Goal: Information Seeking & Learning: Check status

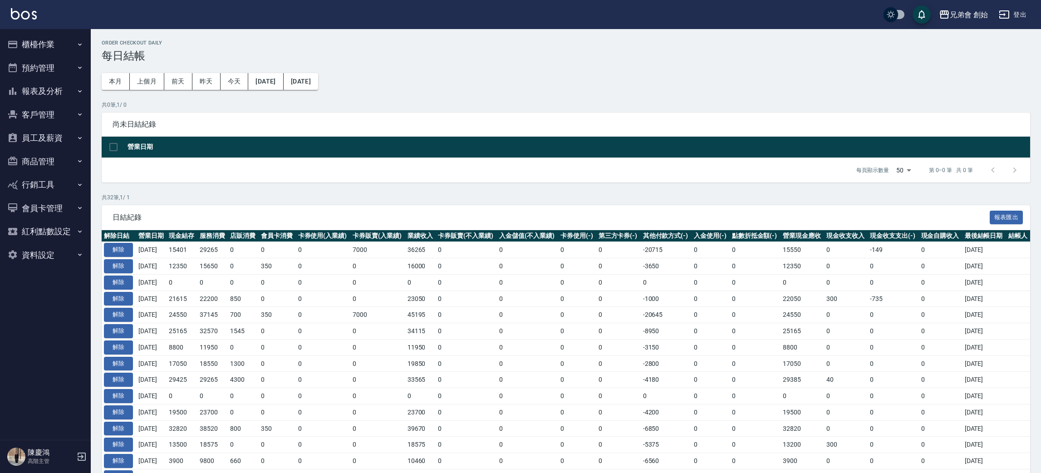
scroll to position [348, 0]
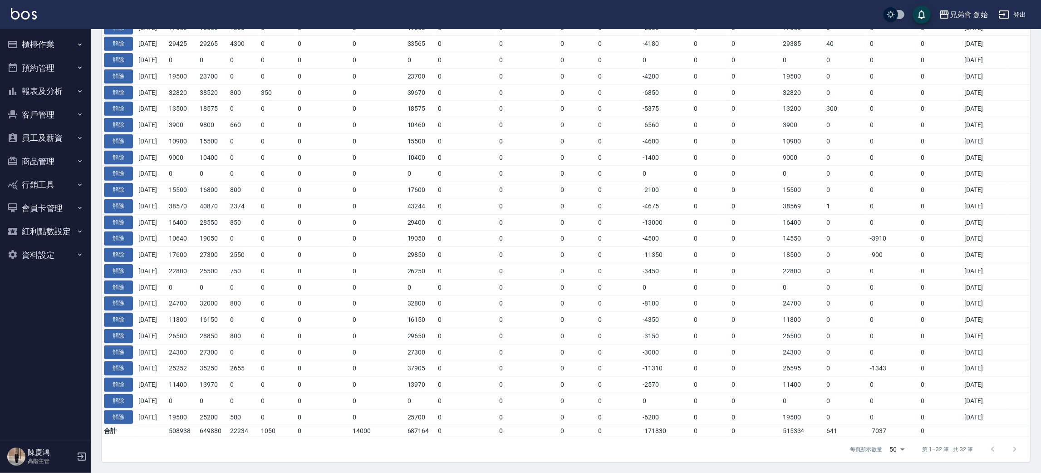
click at [41, 74] on button "預約管理" at bounding box center [45, 68] width 83 height 24
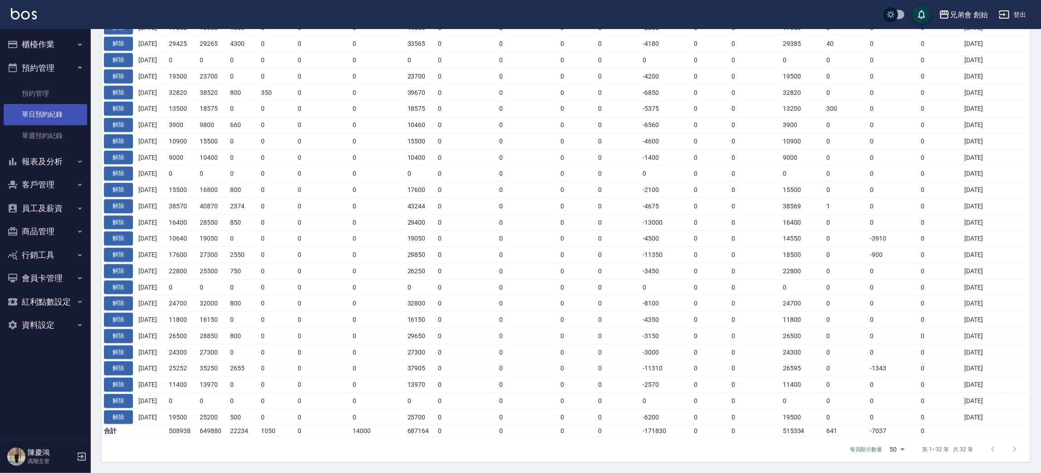
click at [47, 112] on link "單日預約紀錄" at bounding box center [45, 114] width 83 height 21
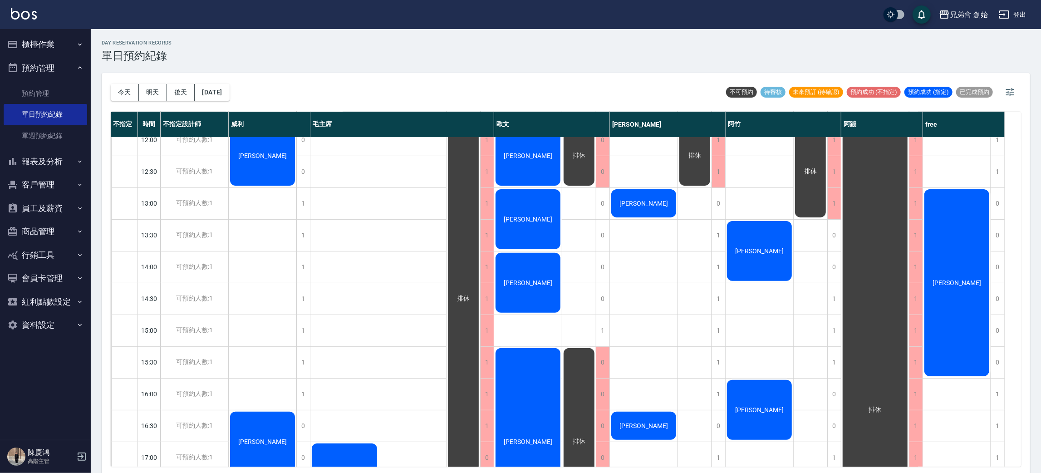
scroll to position [136, 0]
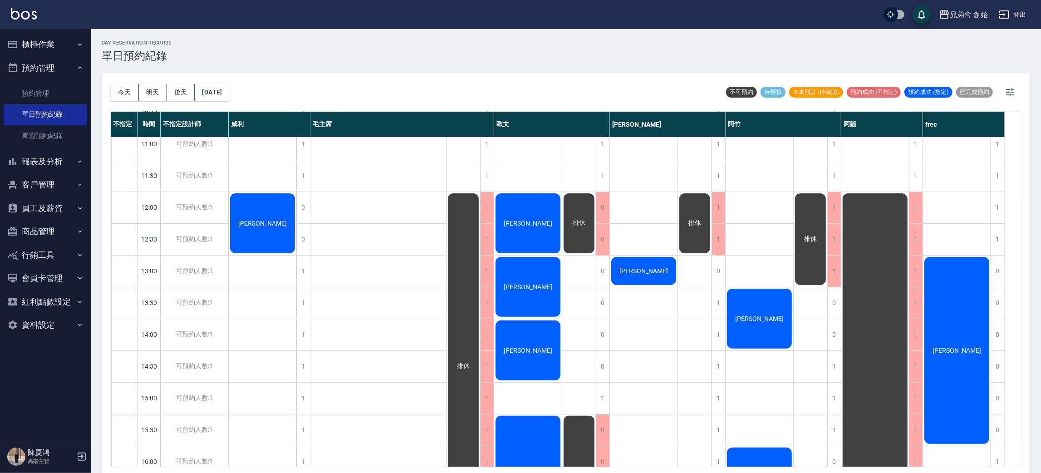
click at [952, 353] on span "陳其廣" at bounding box center [957, 350] width 52 height 7
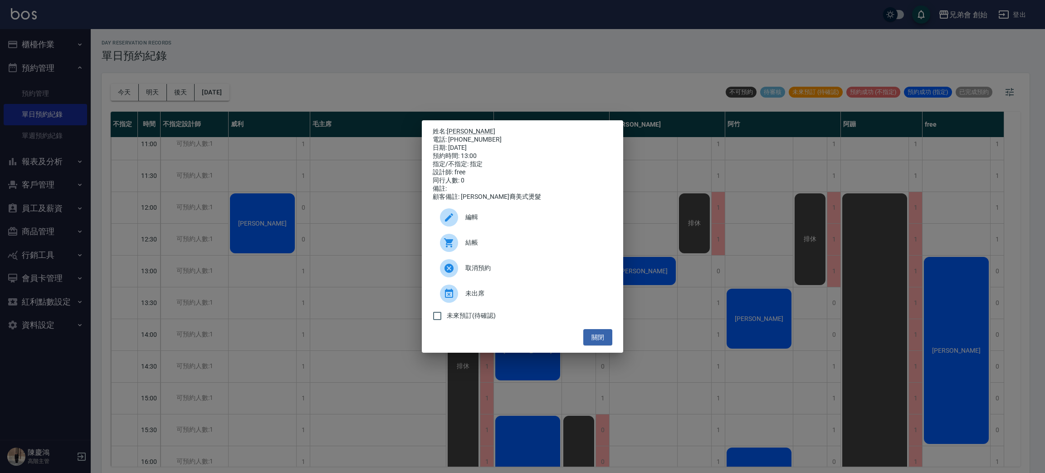
click at [392, 250] on div "姓名: 陳其廣 電話: 0955711512 日期: 2025/10/09 預約時間: 13:00 指定/不指定: 指定 設計師: free 同行人數: 0 …" at bounding box center [522, 236] width 1045 height 473
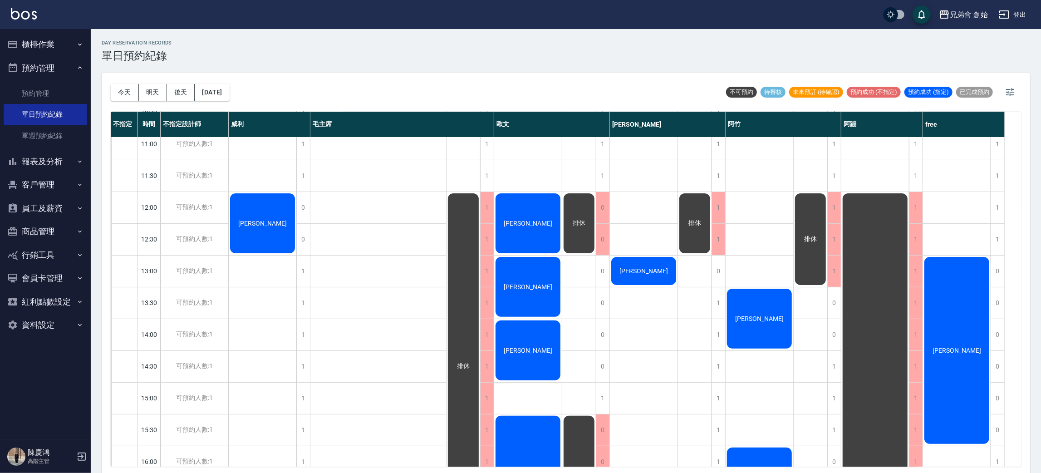
scroll to position [476, 0]
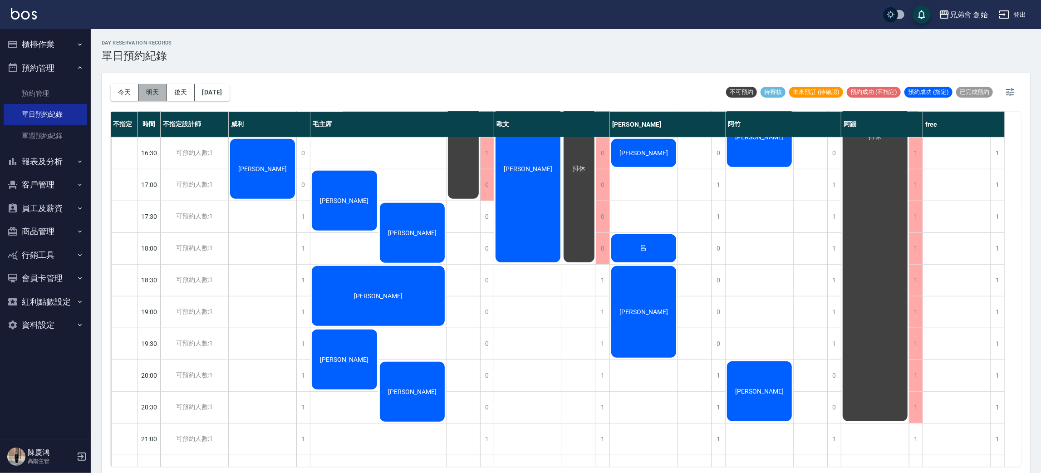
click at [152, 88] on button "明天" at bounding box center [153, 92] width 28 height 17
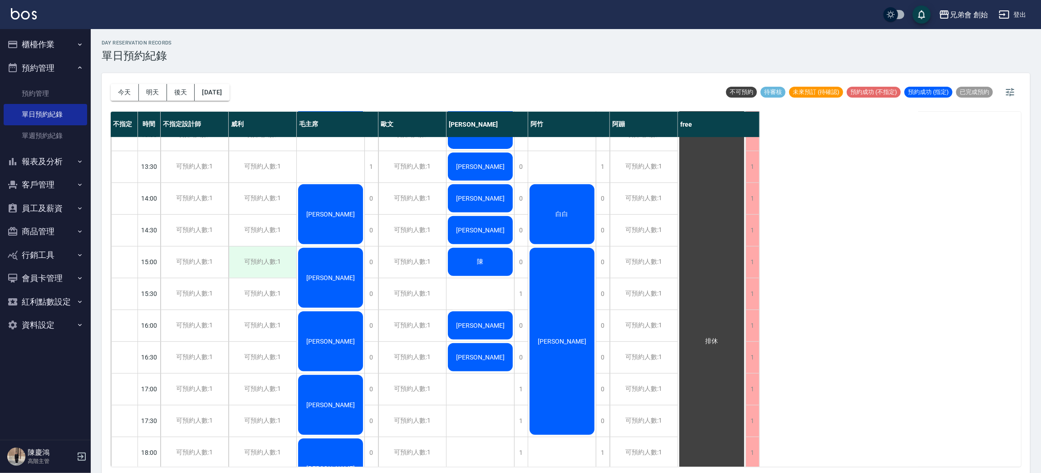
scroll to position [408, 0]
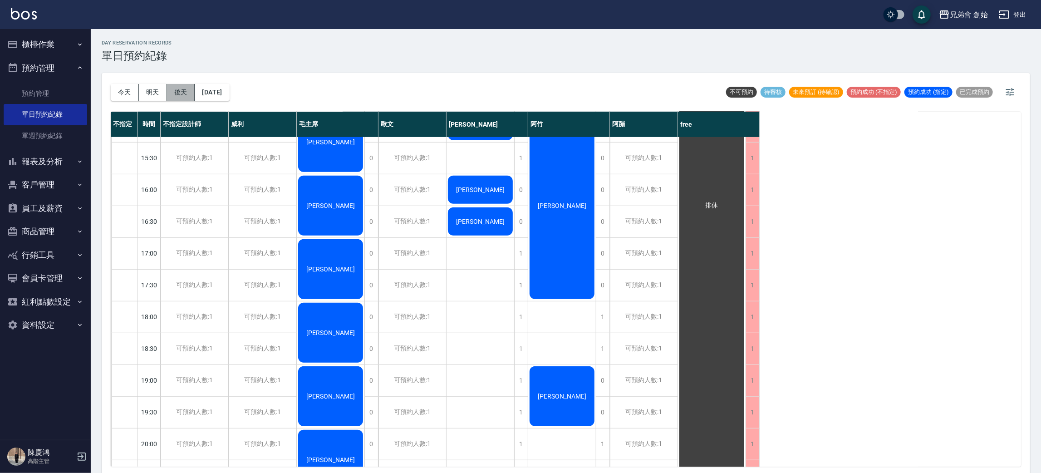
click at [184, 99] on button "後天" at bounding box center [181, 92] width 28 height 17
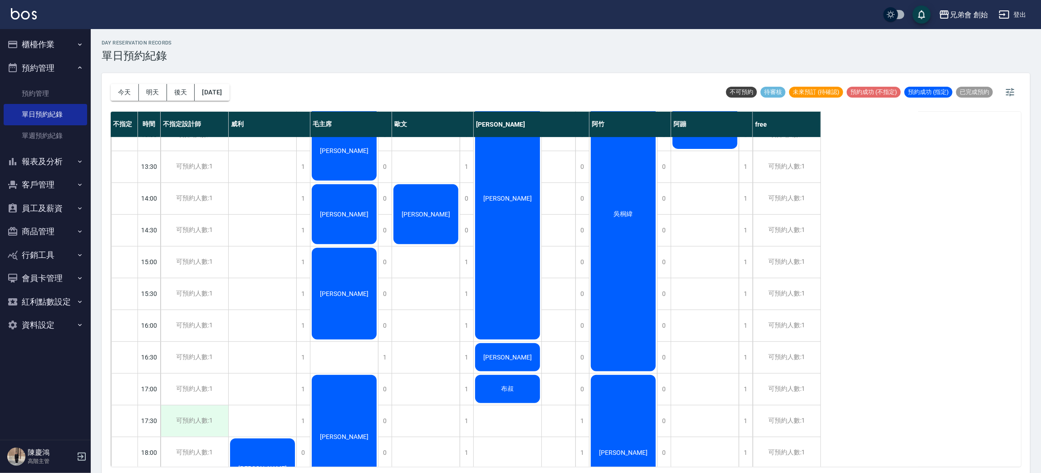
scroll to position [602, 0]
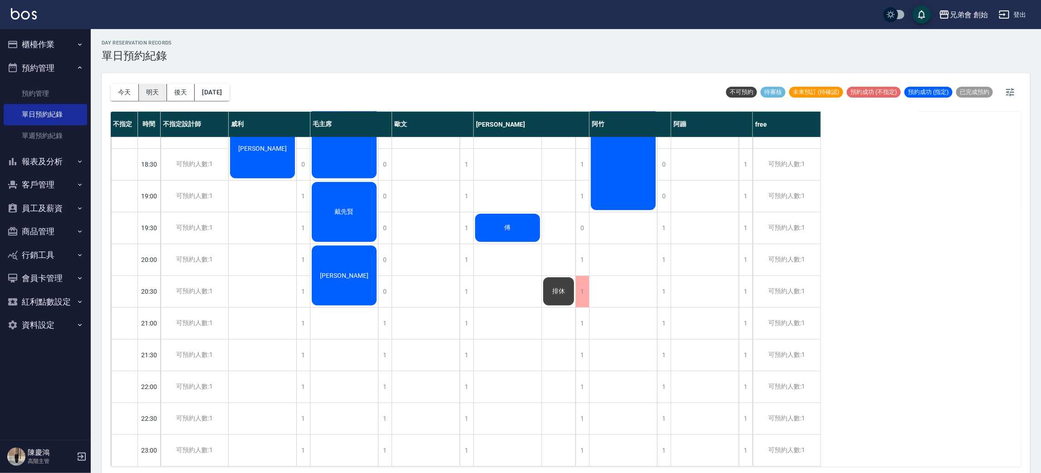
click at [144, 94] on button "明天" at bounding box center [153, 92] width 28 height 17
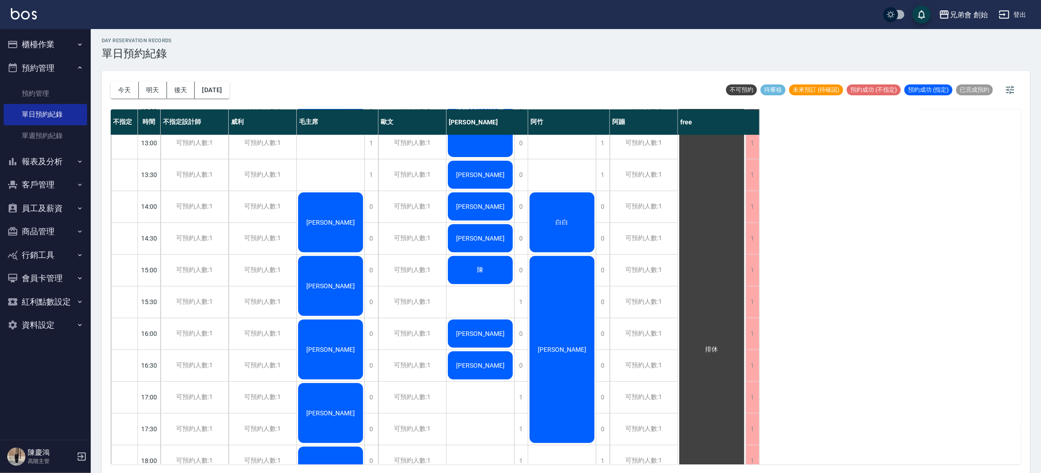
scroll to position [126, 0]
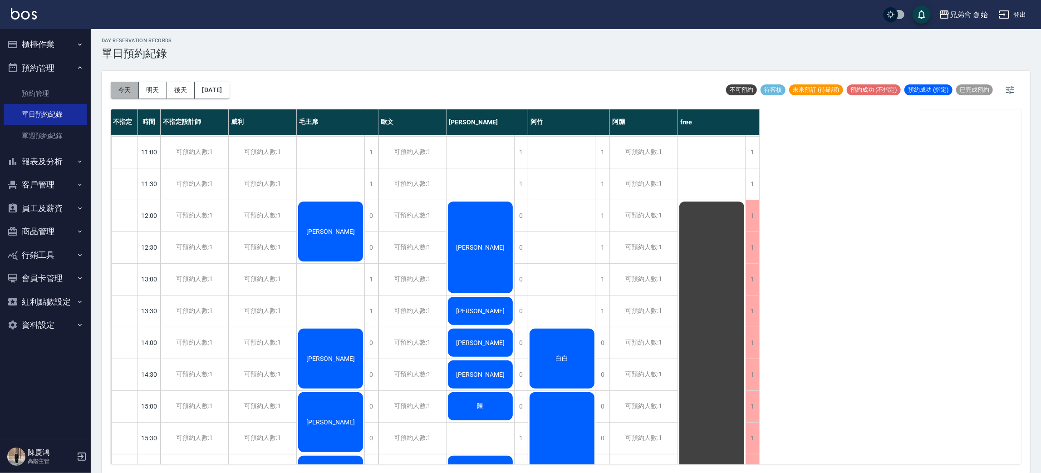
click at [126, 88] on button "今天" at bounding box center [125, 90] width 28 height 17
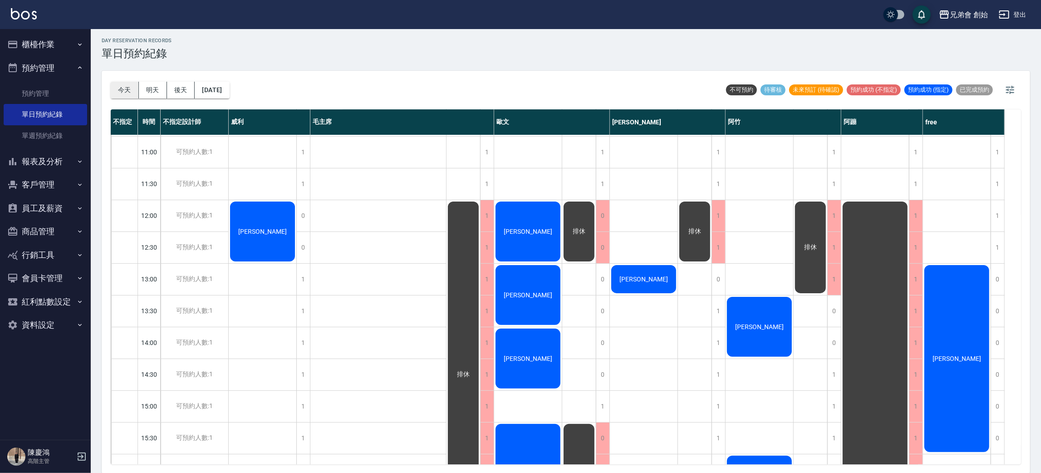
click at [116, 91] on button "今天" at bounding box center [125, 90] width 28 height 17
click at [598, 275] on div "0" at bounding box center [603, 279] width 14 height 31
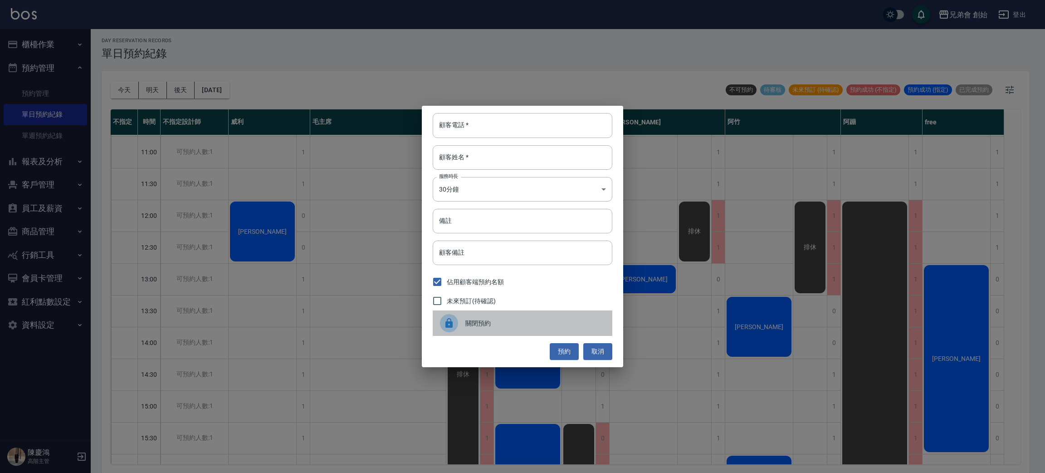
click at [529, 317] on div "關閉預約" at bounding box center [523, 322] width 180 height 25
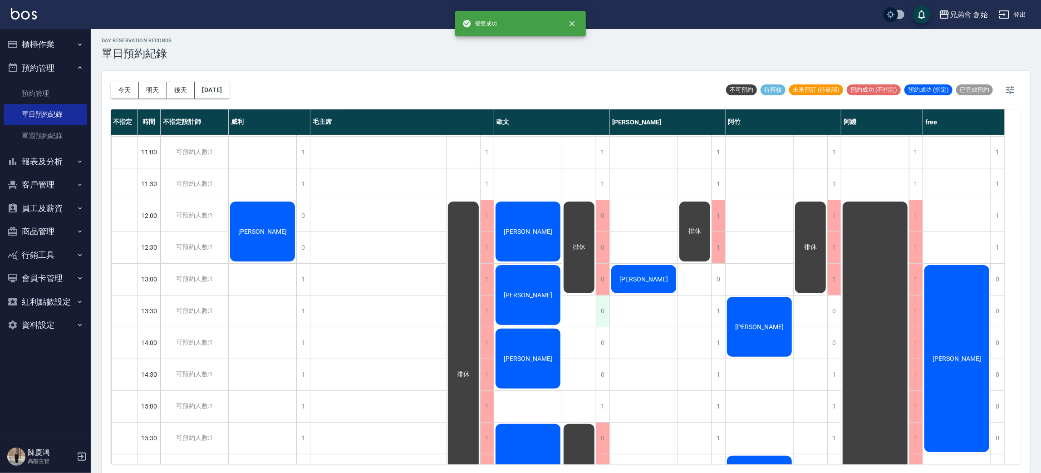
click at [603, 308] on div "0" at bounding box center [603, 310] width 14 height 31
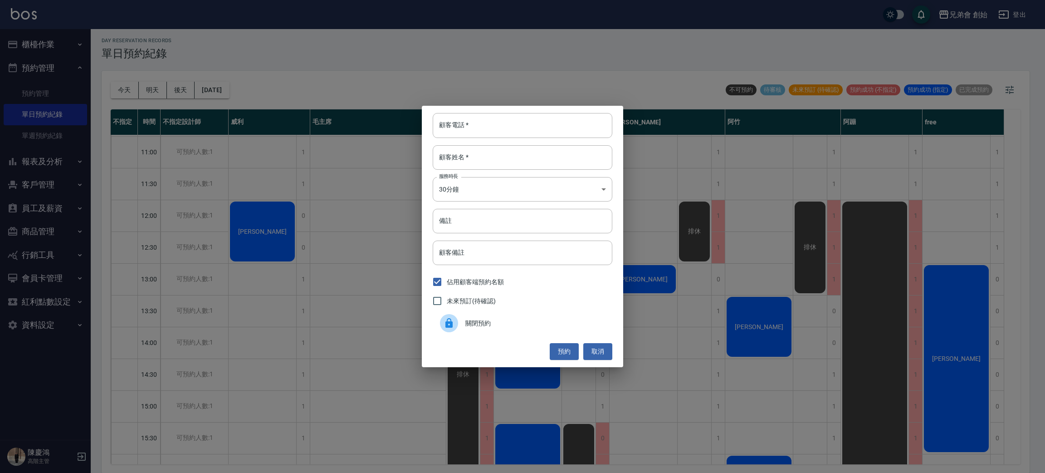
click at [505, 319] on span "關閉預約" at bounding box center [536, 324] width 140 height 10
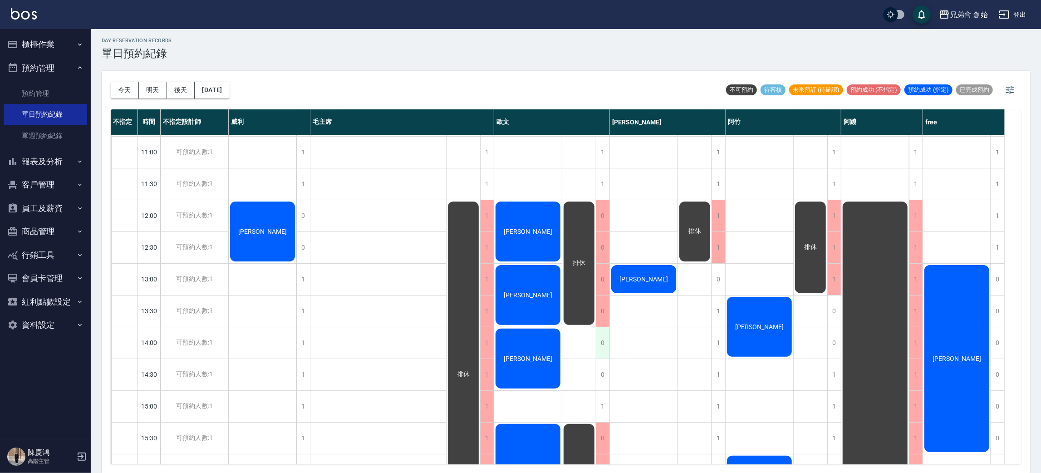
click at [599, 336] on div "0" at bounding box center [603, 342] width 14 height 31
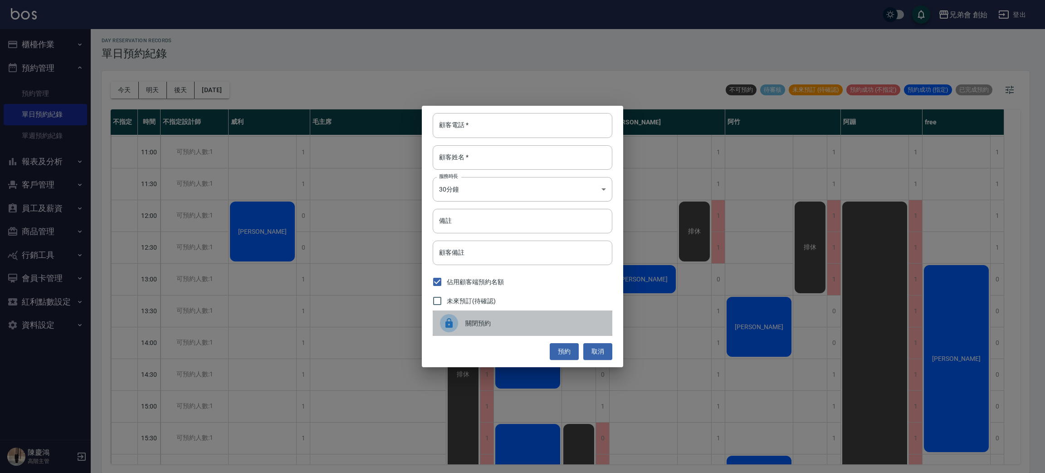
click at [497, 331] on div "關閉預約" at bounding box center [523, 322] width 180 height 25
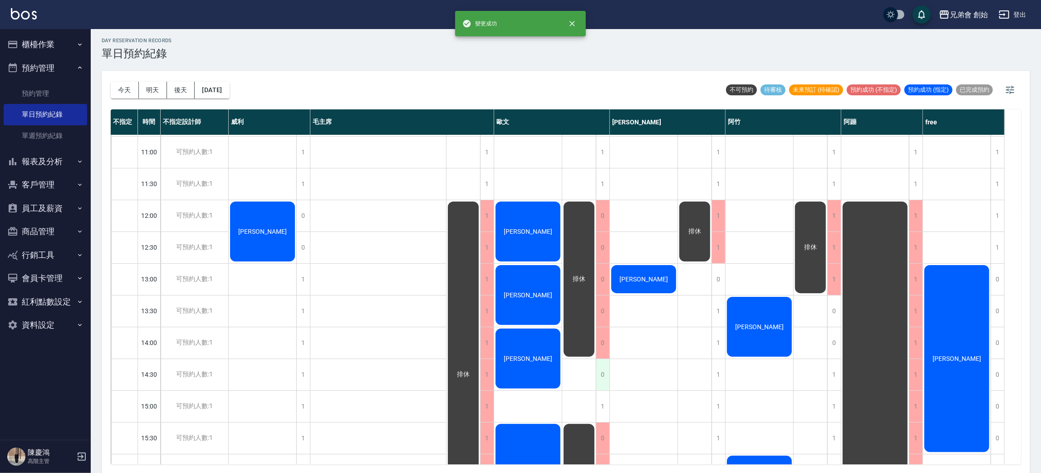
click at [602, 379] on div "0" at bounding box center [603, 374] width 14 height 31
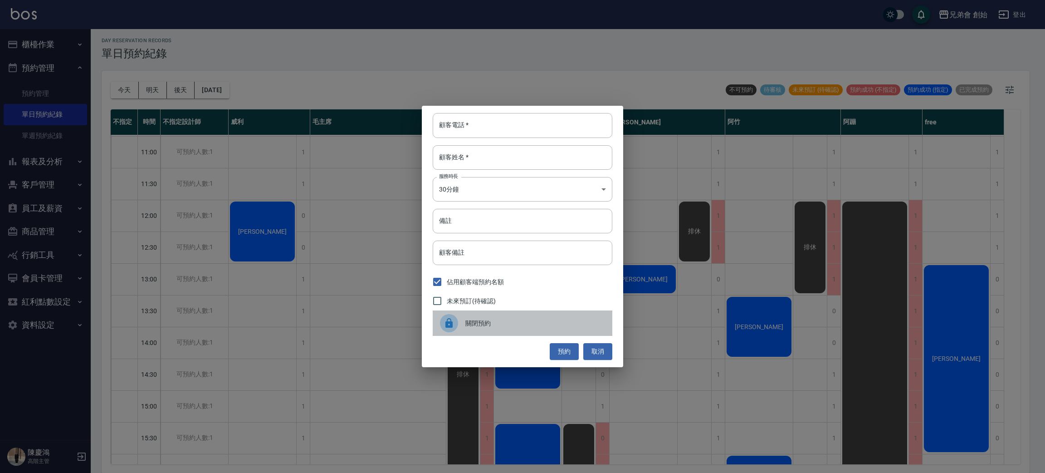
click at [506, 328] on div "關閉預約" at bounding box center [523, 322] width 180 height 25
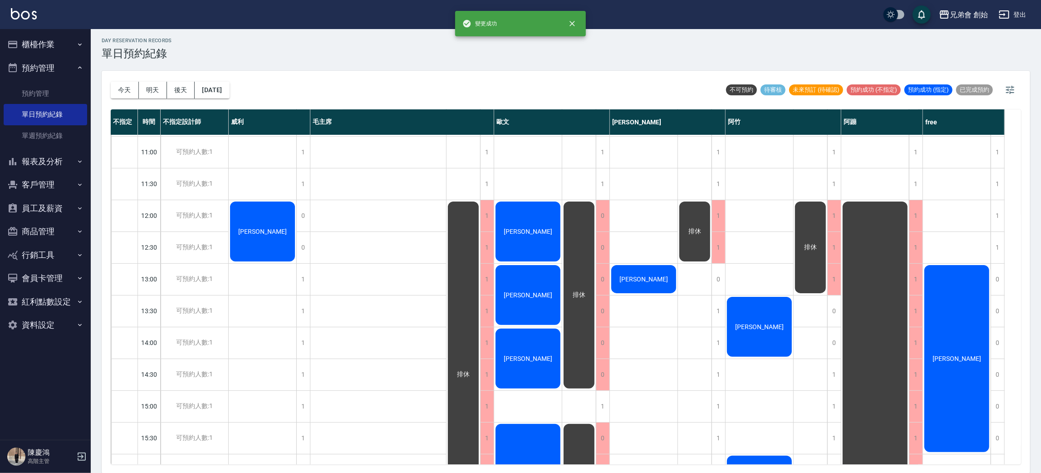
scroll to position [262, 0]
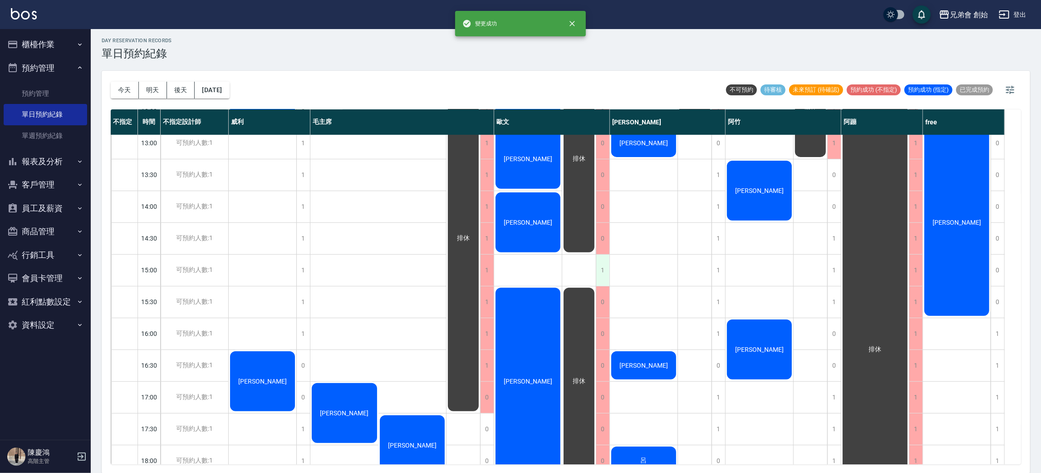
click at [601, 265] on div "1" at bounding box center [603, 270] width 14 height 31
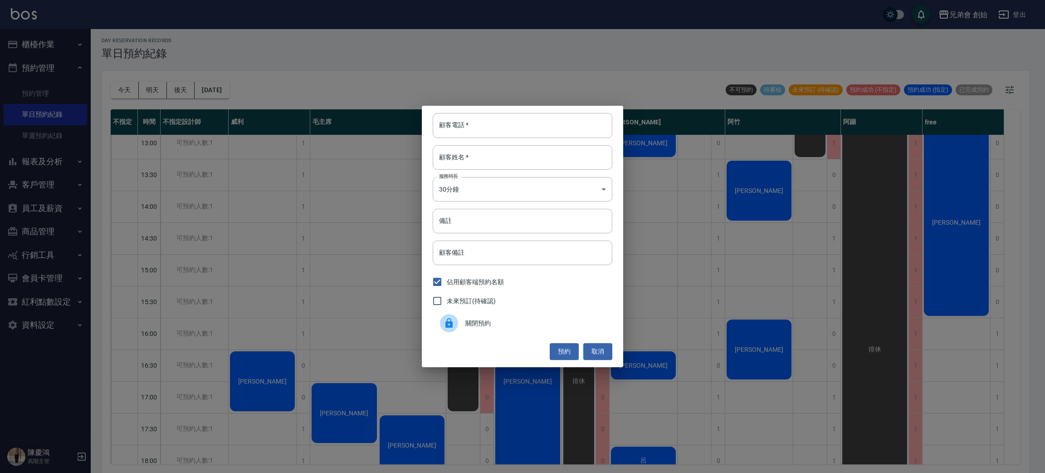
click at [482, 319] on span "關閉預約" at bounding box center [536, 324] width 140 height 10
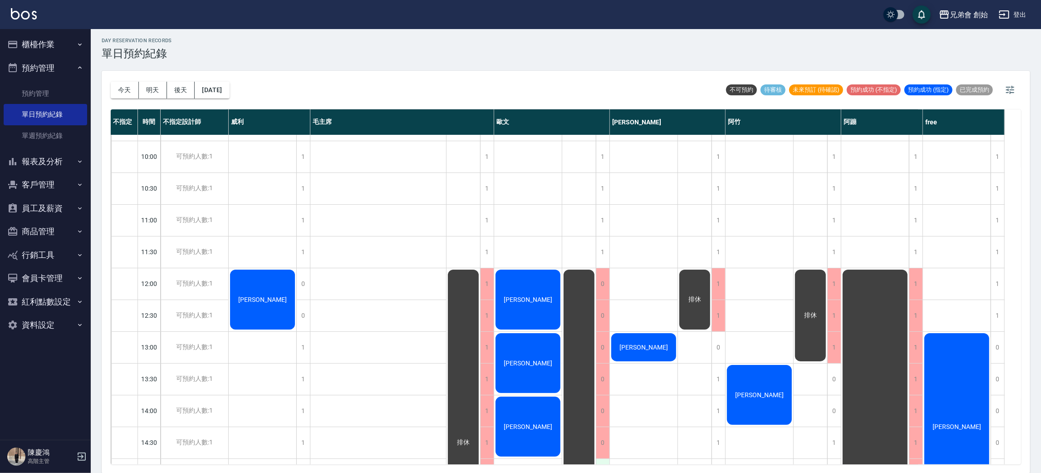
scroll to position [0, 0]
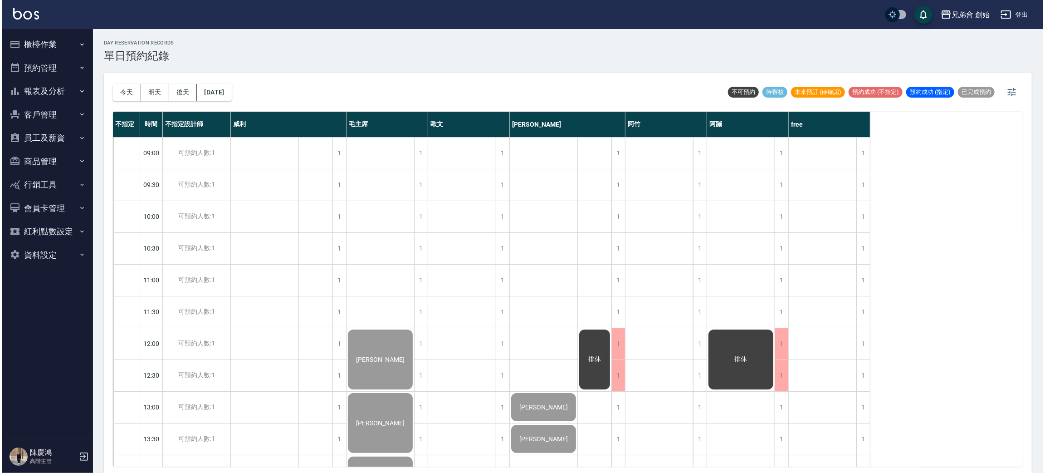
scroll to position [602, 0]
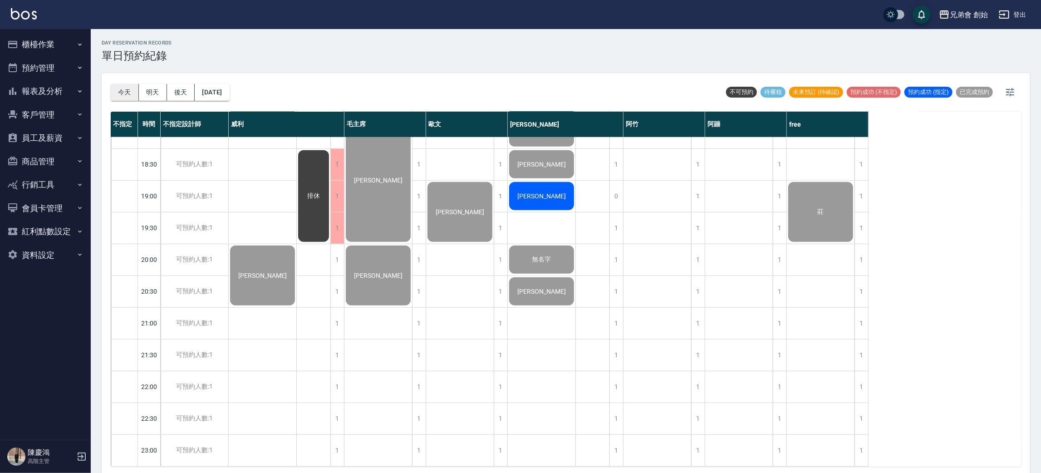
click at [121, 94] on button "今天" at bounding box center [125, 92] width 28 height 17
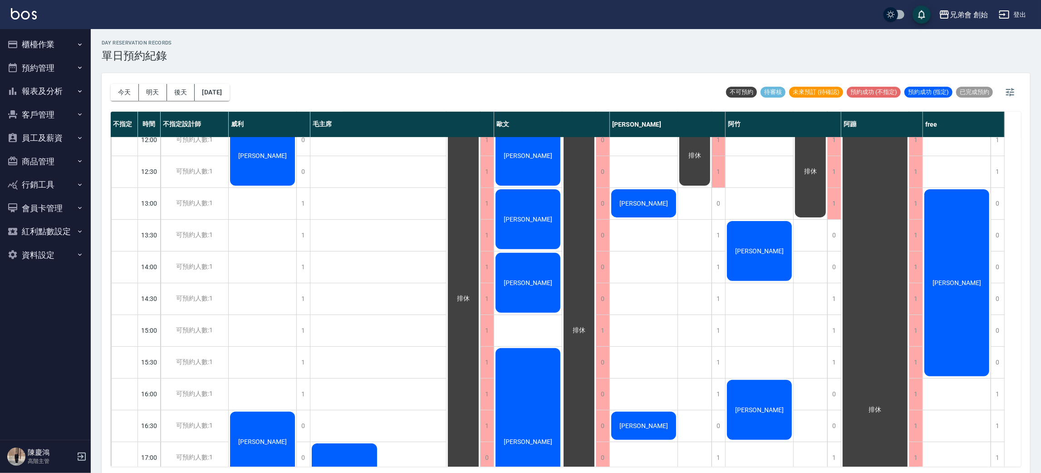
scroll to position [136, 0]
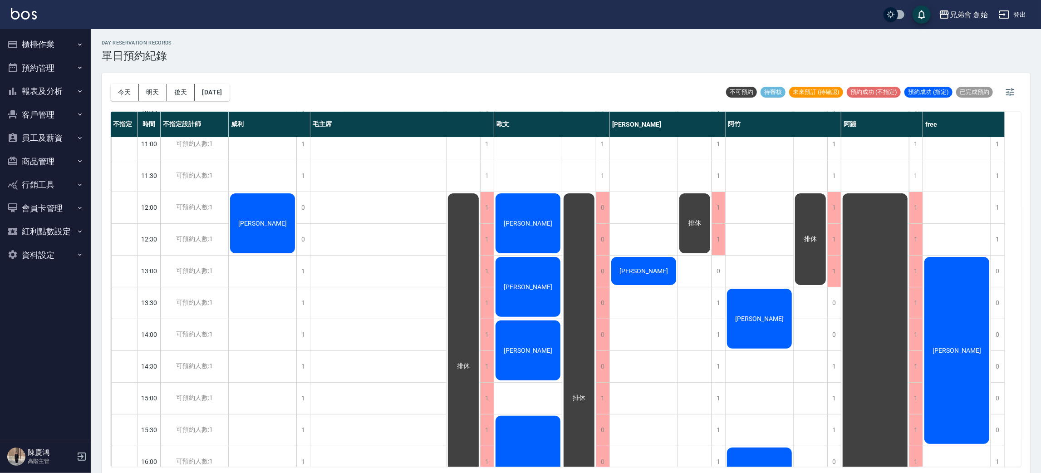
click at [257, 227] on span "[PERSON_NAME]" at bounding box center [262, 223] width 52 height 7
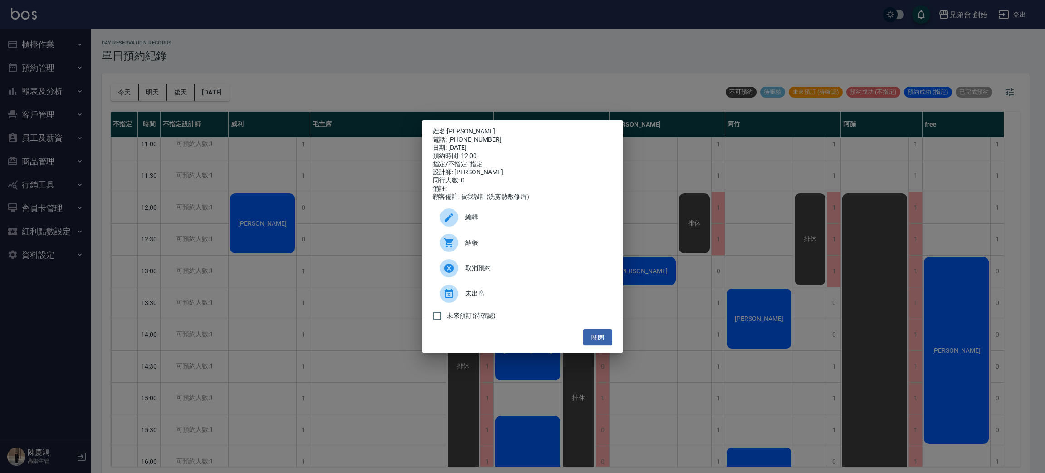
click at [458, 129] on link "徐敬家" at bounding box center [471, 130] width 49 height 7
click at [262, 110] on div "姓名: 徐敬家 電話: 0917509892 日期: 2025/10/09 預約時間: 12:00 指定/不指定: 指定 設計師: 威利 同行人數: 0 備註…" at bounding box center [522, 236] width 1045 height 473
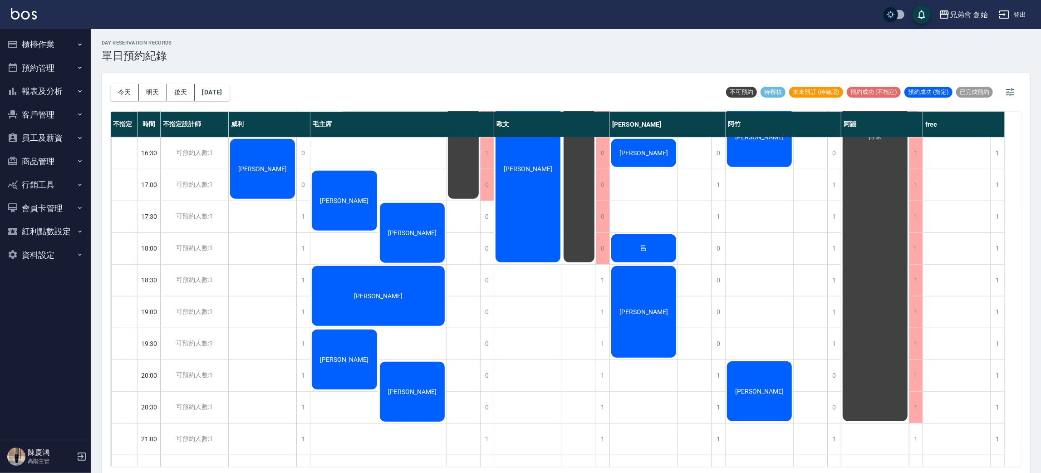
scroll to position [602, 0]
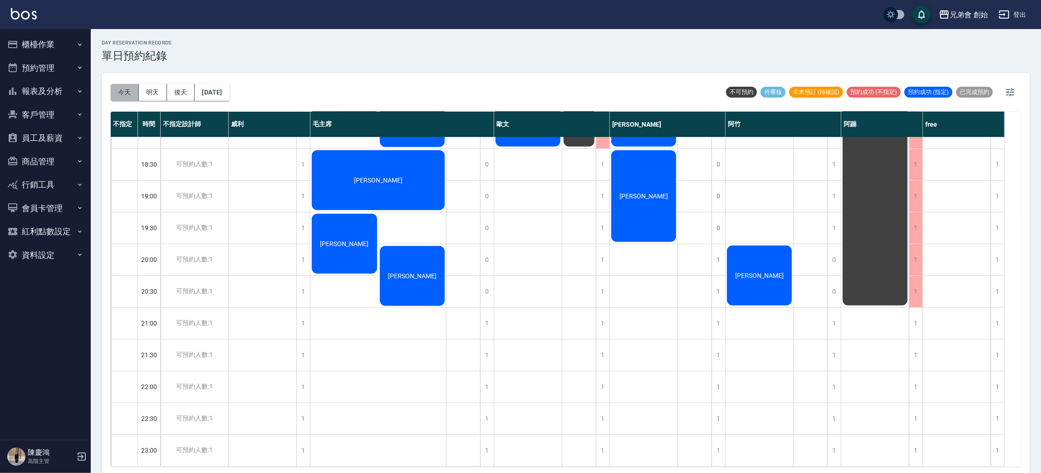
click at [126, 89] on button "今天" at bounding box center [125, 92] width 28 height 17
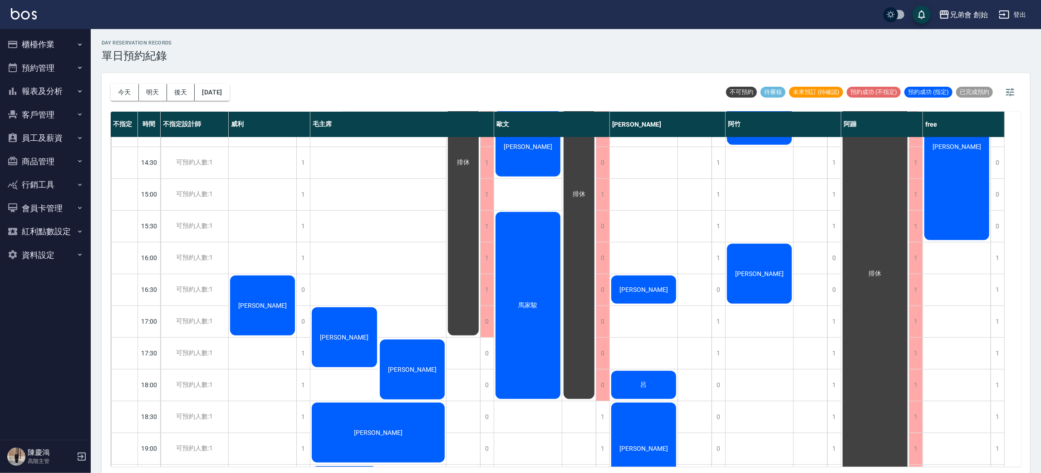
scroll to position [544, 0]
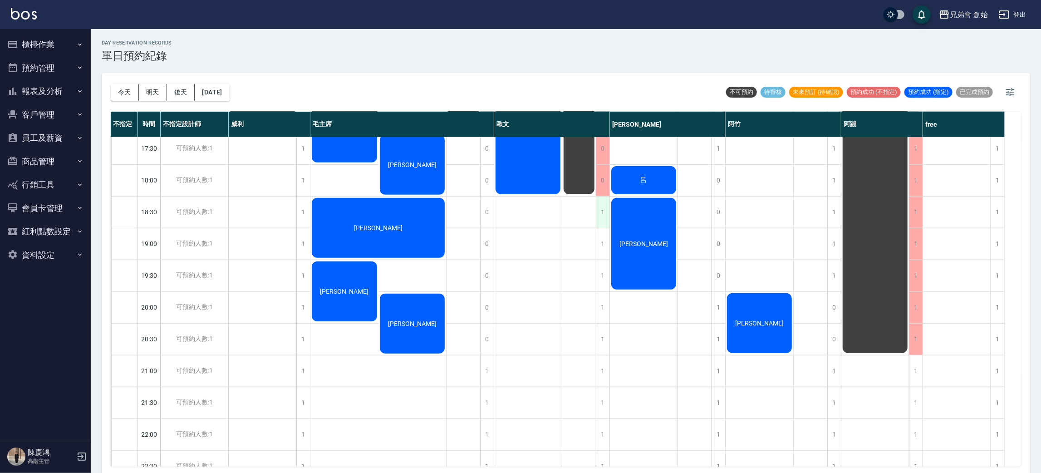
click at [601, 214] on div "1" at bounding box center [603, 211] width 14 height 31
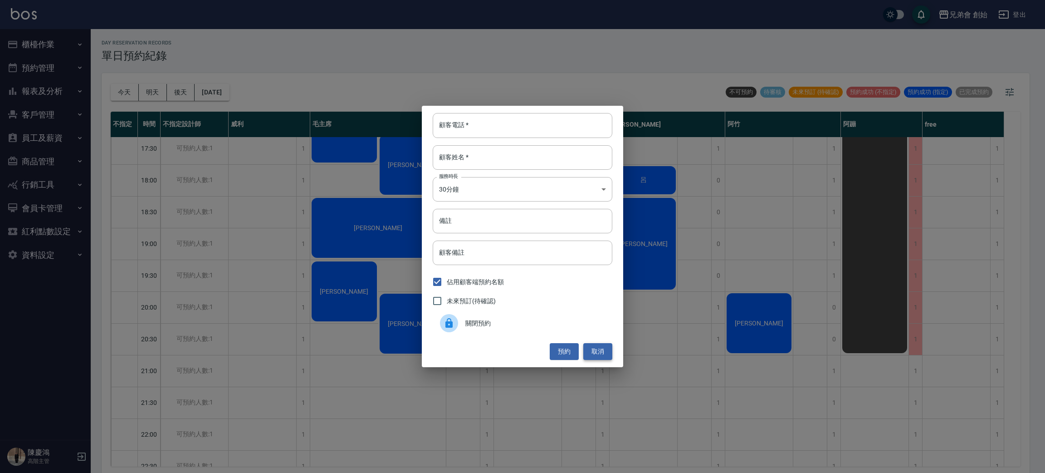
click at [595, 352] on button "取消" at bounding box center [597, 351] width 29 height 17
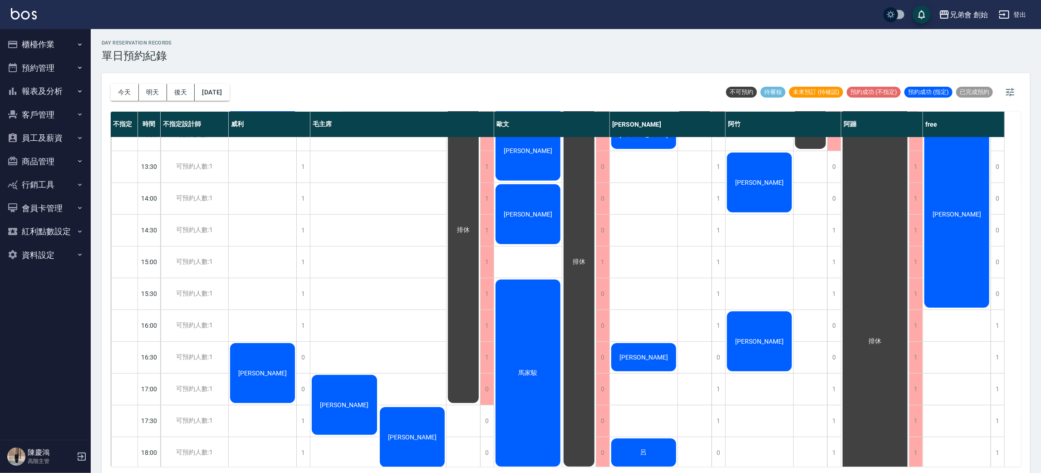
scroll to position [68, 0]
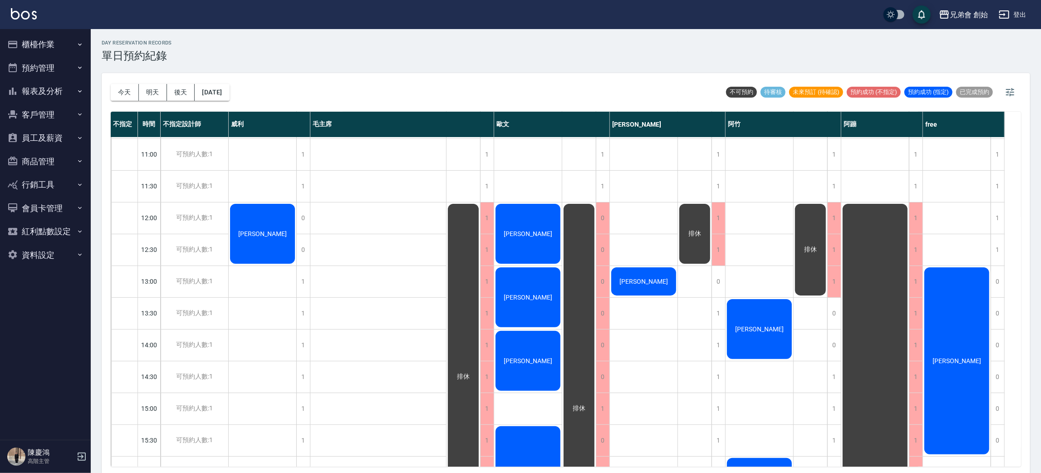
scroll to position [194, 0]
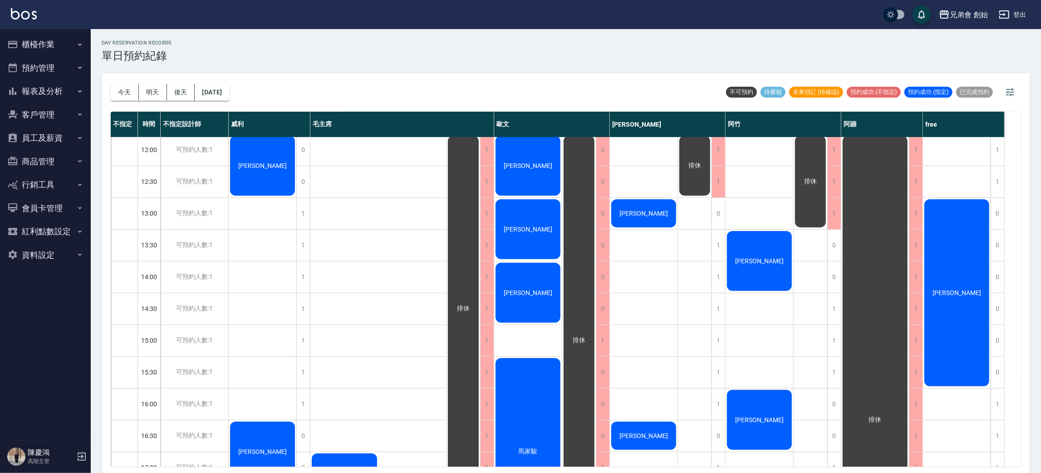
click at [541, 211] on div "[PERSON_NAME]" at bounding box center [528, 229] width 68 height 63
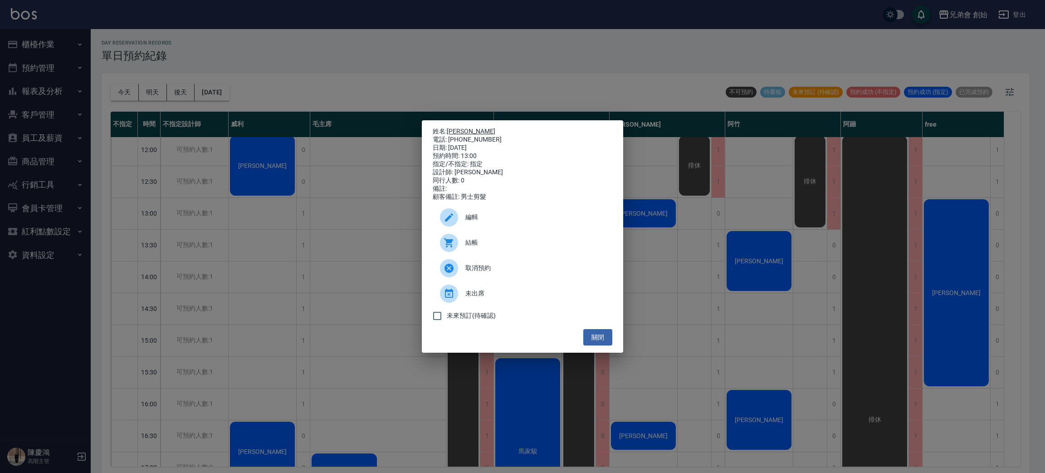
click at [456, 129] on link "[PERSON_NAME]" at bounding box center [471, 130] width 49 height 7
click at [257, 45] on div "姓名: 吳祺皓 電話: 0938855826 日期: 2025/10/09 預約時間: 13:00 指定/不指定: 指定 設計師: 歐文 同行人數: 0 備註…" at bounding box center [522, 236] width 1045 height 473
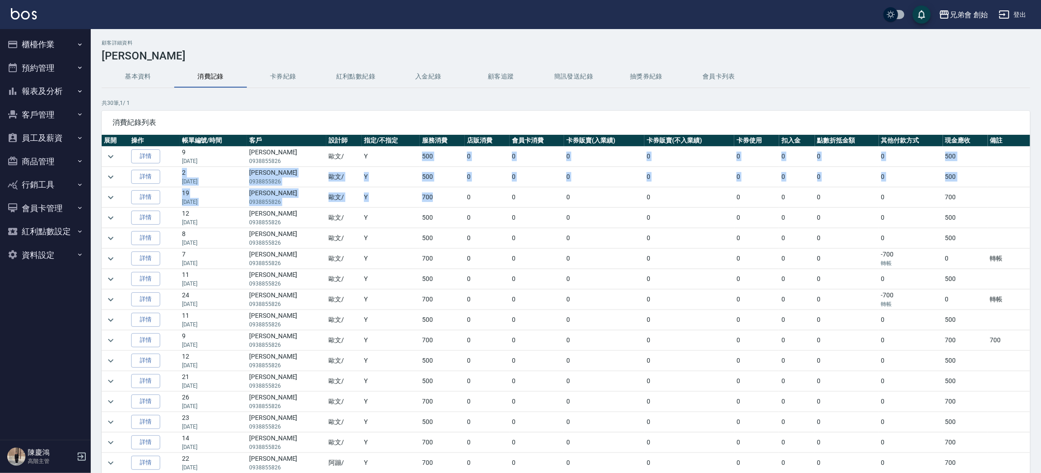
drag, startPoint x: 399, startPoint y: 150, endPoint x: 440, endPoint y: 206, distance: 69.2
click at [440, 206] on tbody "詳情 9 [DATE] [PERSON_NAME]0938855826 [PERSON_NAME]/ Y 500 0 0 0 0 0 0 0 0 500 詳情…" at bounding box center [566, 453] width 928 height 613
click at [440, 206] on td "700" at bounding box center [442, 197] width 45 height 20
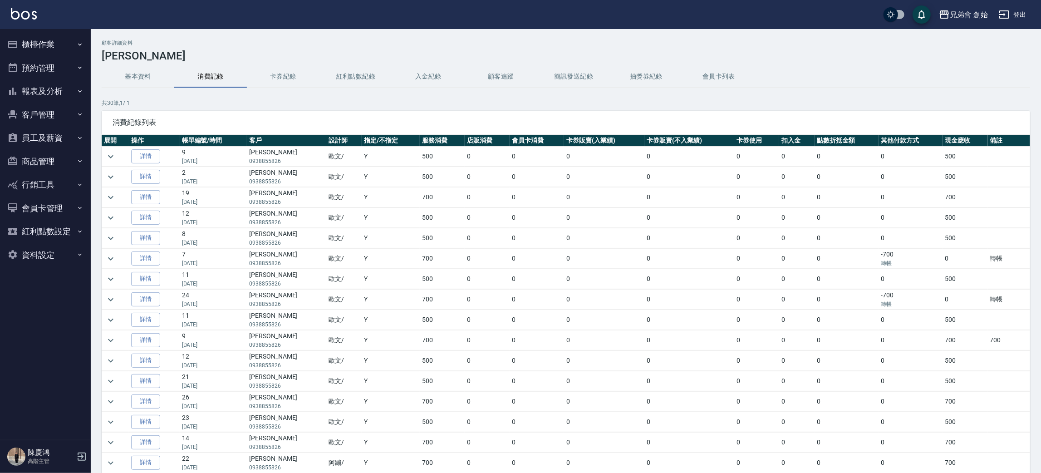
drag, startPoint x: 243, startPoint y: 152, endPoint x: 339, endPoint y: 256, distance: 141.9
click at [339, 256] on tbody "詳情 9 [DATE] [PERSON_NAME]0938855826 [PERSON_NAME]/ Y 500 0 0 0 0 0 0 0 0 500 詳情…" at bounding box center [566, 453] width 928 height 613
click at [362, 231] on td "Y" at bounding box center [391, 238] width 58 height 20
